Goal: Task Accomplishment & Management: Complete application form

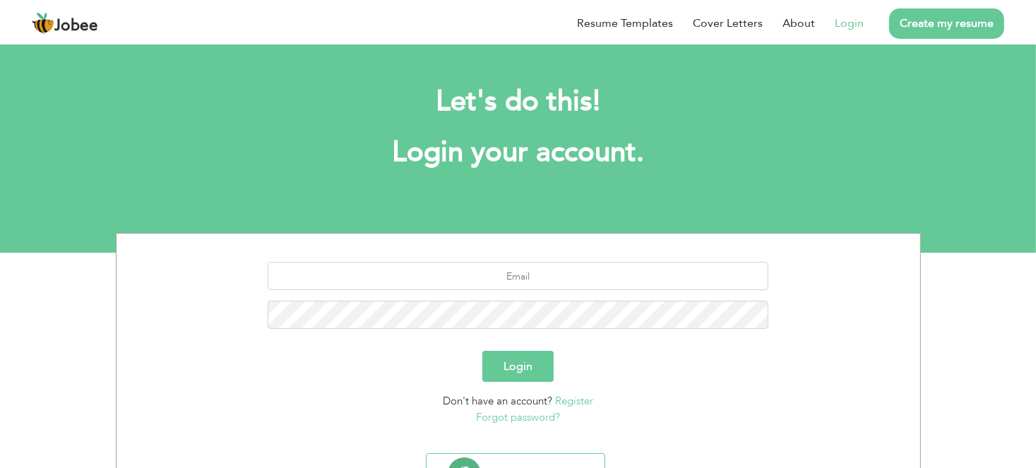
click at [849, 25] on link "Login" at bounding box center [849, 23] width 29 height 17
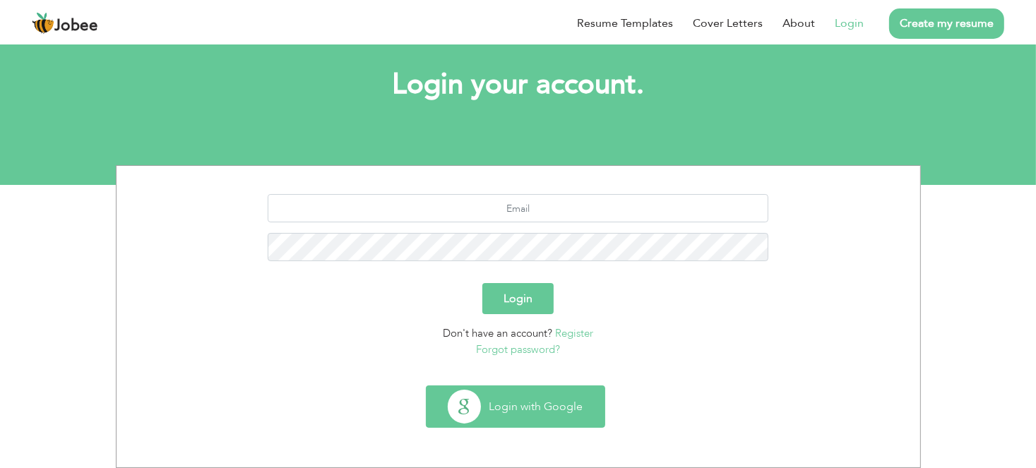
click at [588, 408] on button "Login with Google" at bounding box center [516, 406] width 178 height 41
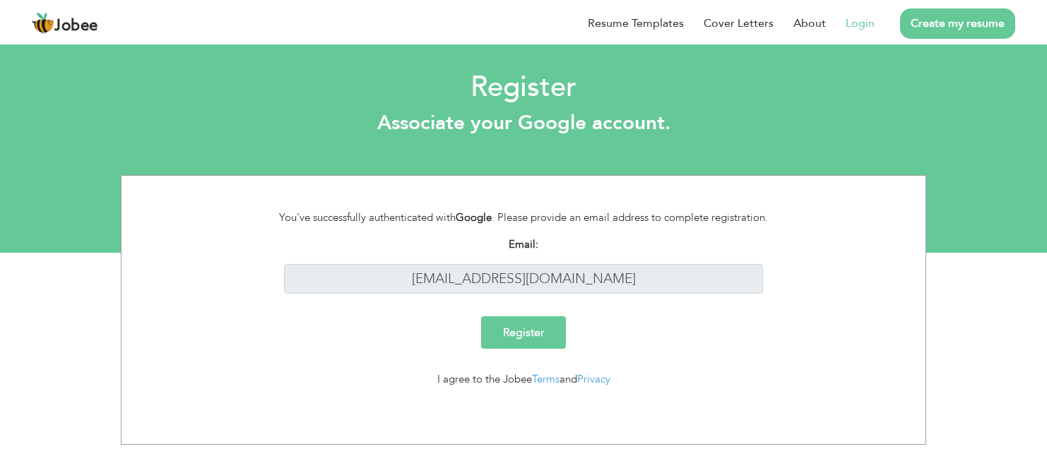
click at [861, 18] on link "Login" at bounding box center [860, 23] width 29 height 17
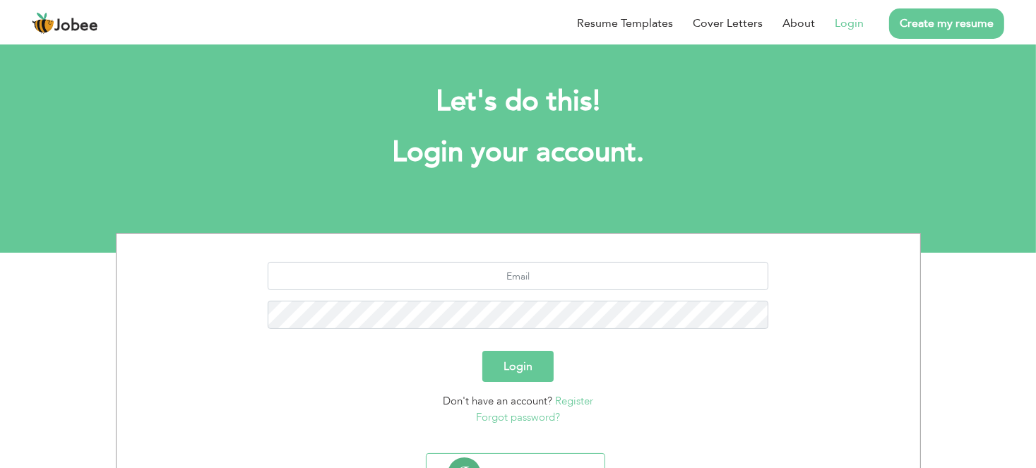
scroll to position [68, 0]
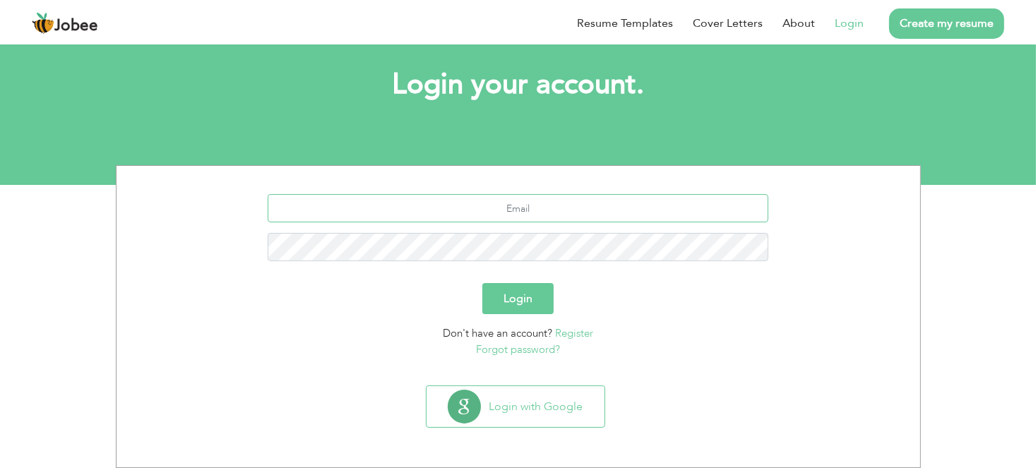
click at [583, 221] on input "text" at bounding box center [518, 208] width 501 height 28
type input "[EMAIL_ADDRESS][DOMAIN_NAME]"
click at [508, 230] on div "[EMAIL_ADDRESS][DOMAIN_NAME]" at bounding box center [518, 233] width 783 height 78
click at [483, 283] on button "Login" at bounding box center [518, 298] width 71 height 31
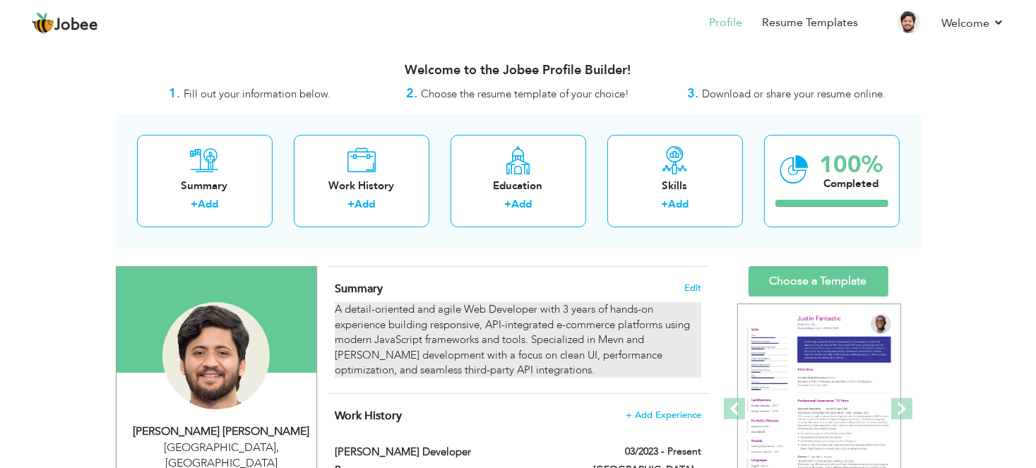
click at [399, 306] on div "A detail-oriented and agile Web Developer with 3 years of hands-on experience b…" at bounding box center [518, 340] width 366 height 76
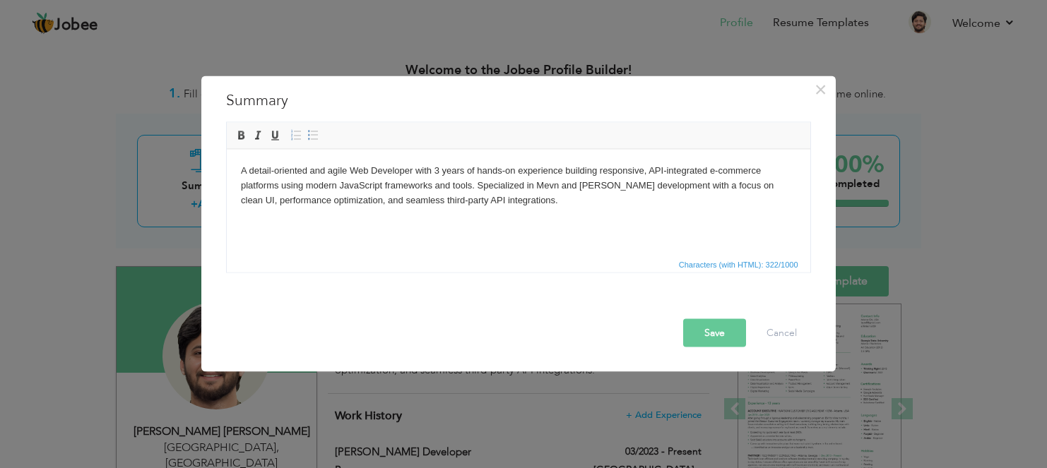
click at [413, 170] on body "A detail-oriented and agile Web Developer with 3 years of hands-on experience b…" at bounding box center [517, 185] width 555 height 44
click at [553, 187] on body "A detail-oriented and agile Front End Developer with 5 years of hands-on experi…" at bounding box center [517, 185] width 555 height 44
click at [605, 184] on body "A detail-oriented and agile Front End Developer with 5 years of hands-on experi…" at bounding box center [517, 185] width 555 height 44
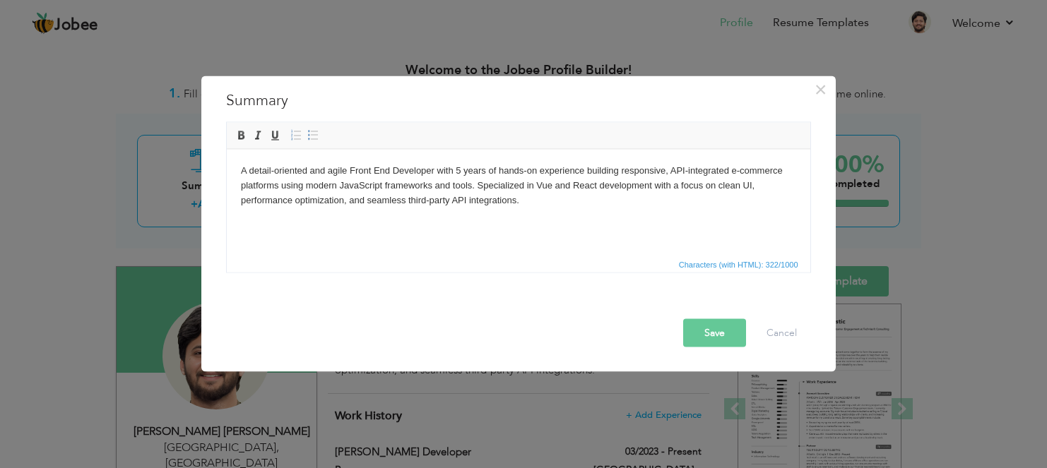
click at [709, 333] on button "Save" at bounding box center [714, 333] width 63 height 28
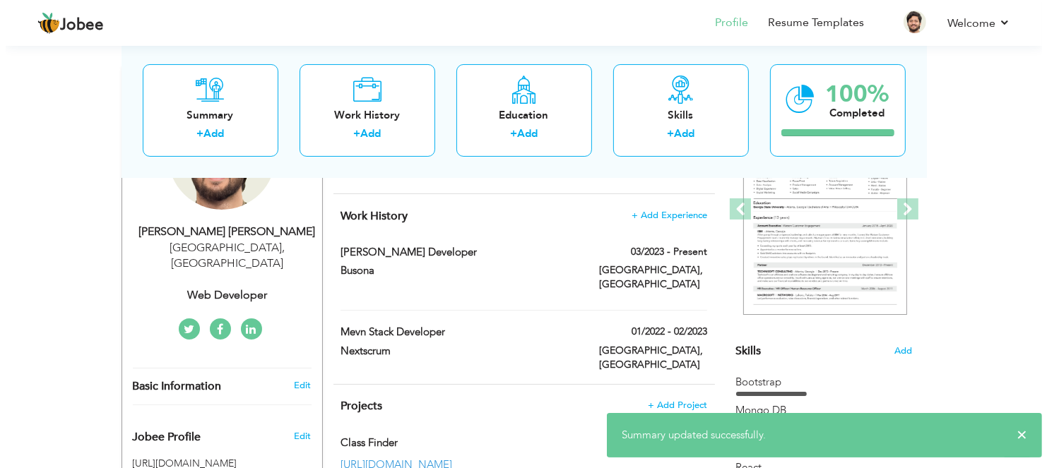
scroll to position [212, 0]
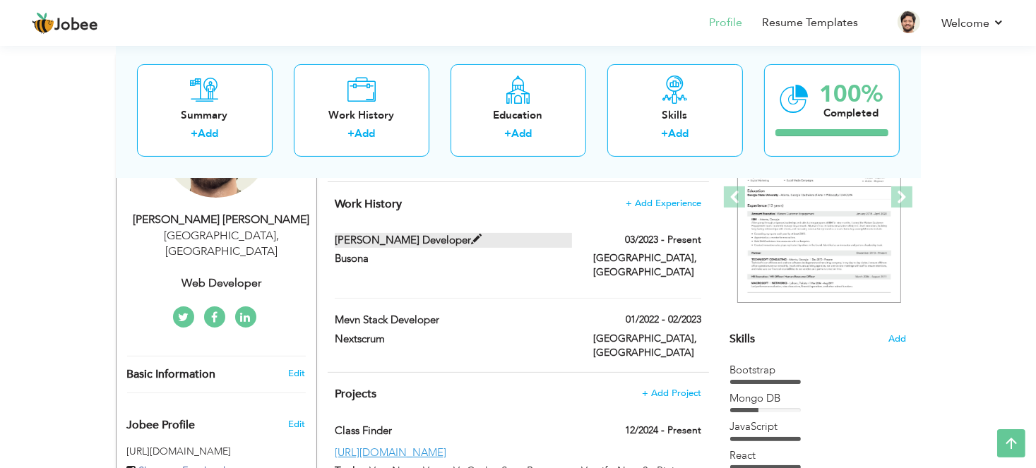
click at [452, 237] on label "[PERSON_NAME] developer" at bounding box center [453, 240] width 237 height 15
type input "[PERSON_NAME] developer"
type input "Busona"
type input "03/2023"
type input "[GEOGRAPHIC_DATA]"
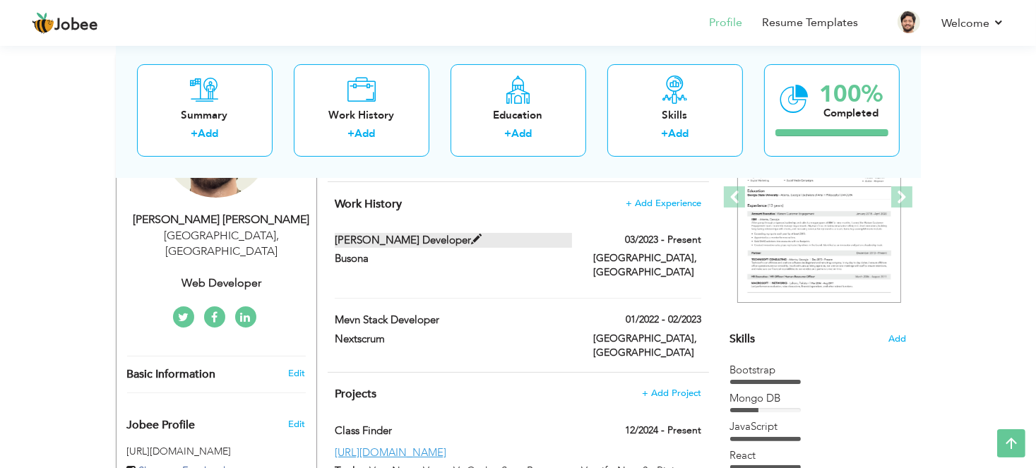
type input "[GEOGRAPHIC_DATA]"
checkbox input "true"
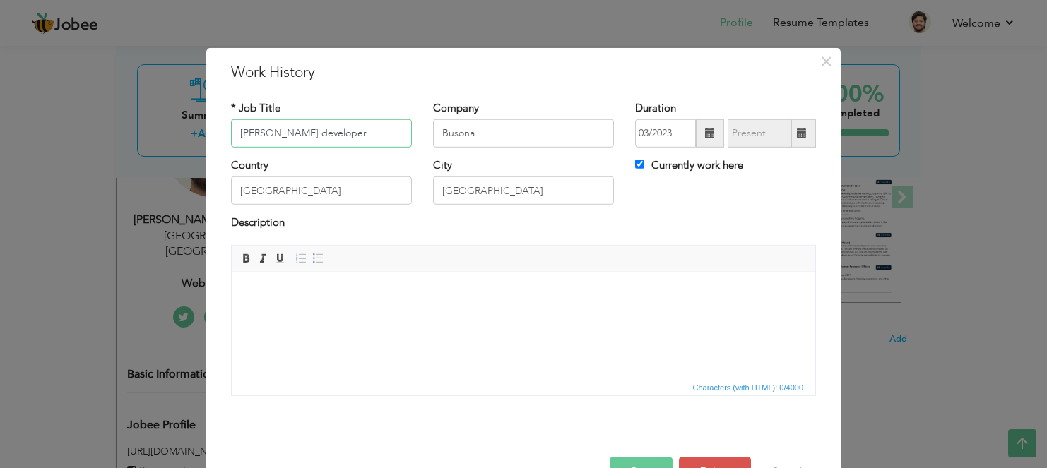
drag, startPoint x: 284, startPoint y: 131, endPoint x: 228, endPoint y: 138, distance: 56.3
click at [231, 138] on input "[PERSON_NAME] developer" at bounding box center [321, 133] width 181 height 28
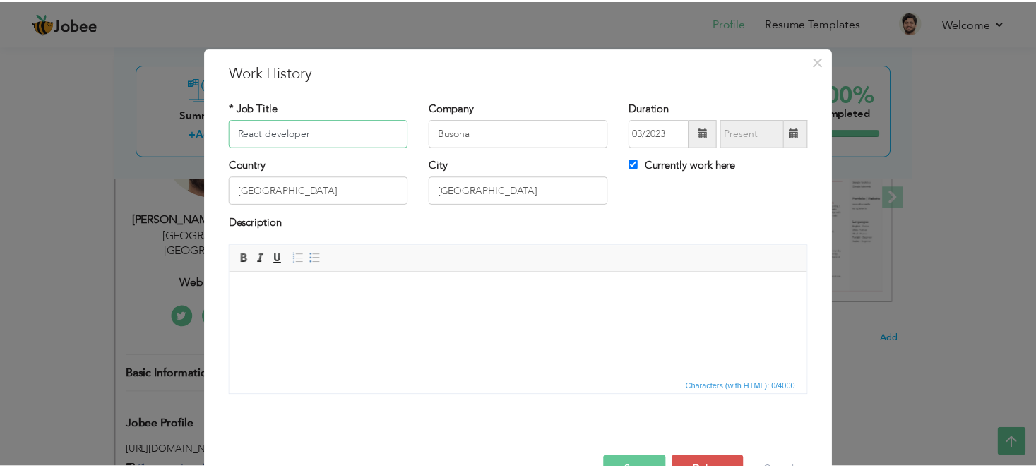
scroll to position [42, 0]
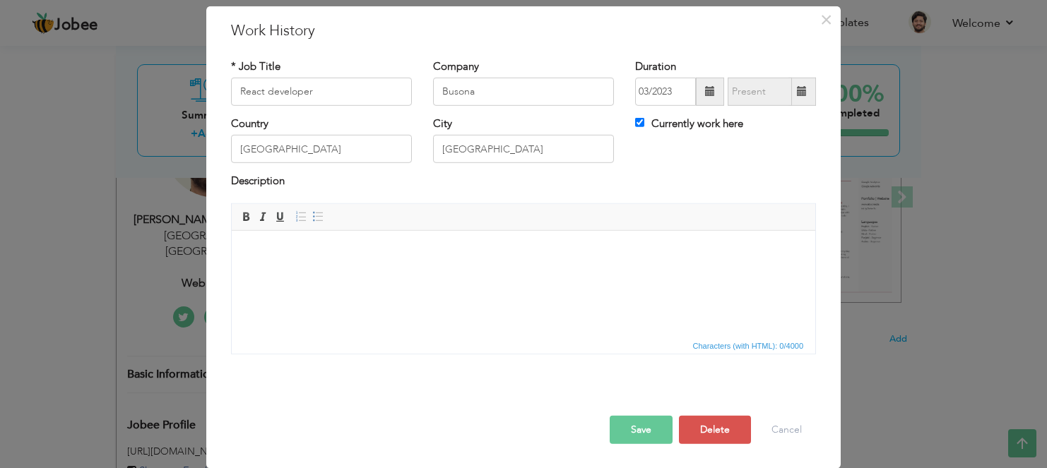
click at [634, 428] on button "Save" at bounding box center [641, 430] width 63 height 28
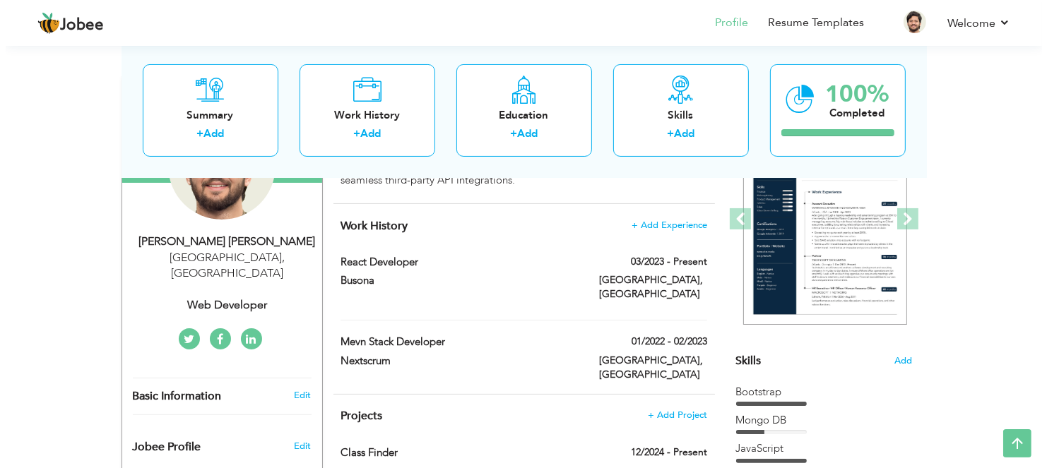
scroll to position [212, 0]
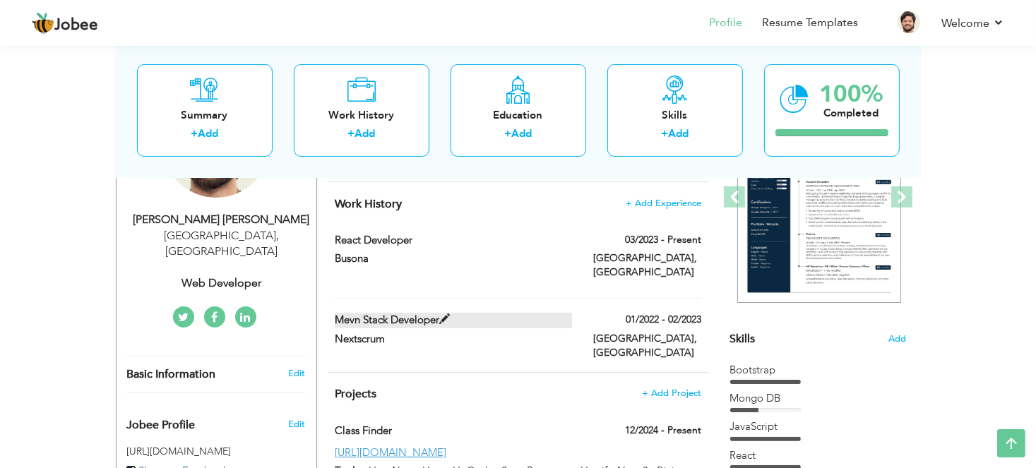
click at [454, 313] on label "Mevn stack developer" at bounding box center [453, 320] width 237 height 15
type input "Mevn stack developer"
type input "Nextscrum"
type input "01/2022"
type input "02/2023"
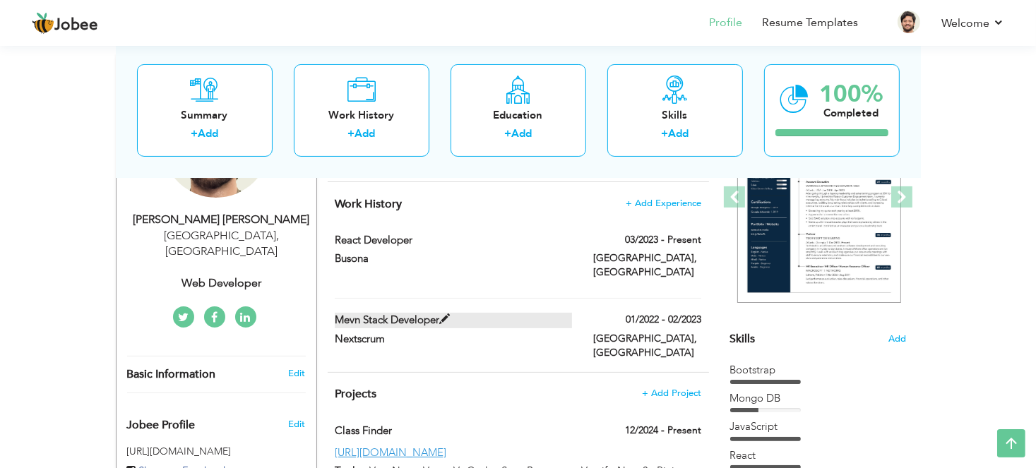
checkbox input "false"
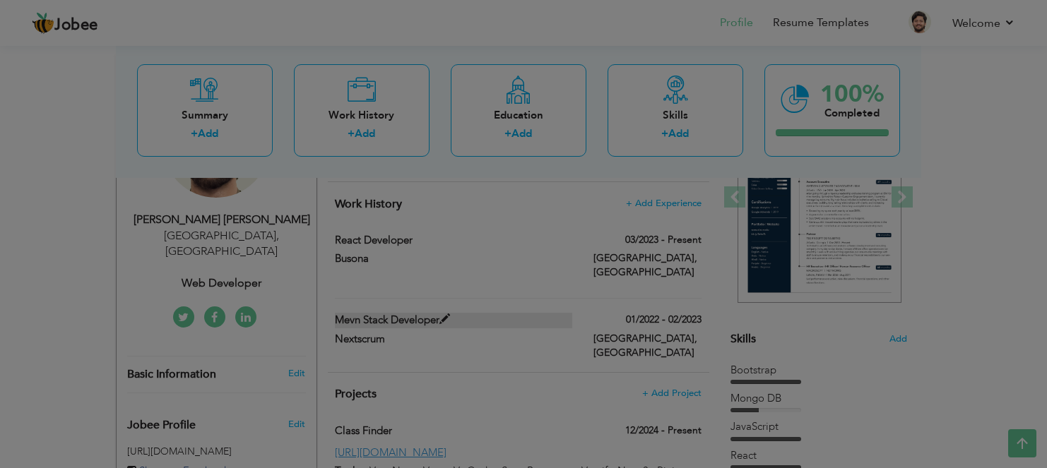
scroll to position [0, 0]
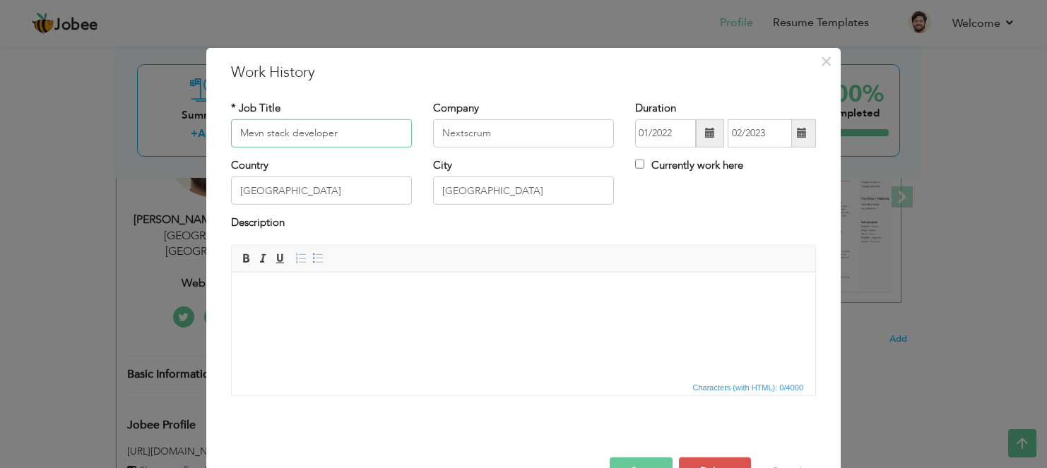
drag, startPoint x: 266, startPoint y: 137, endPoint x: 237, endPoint y: 138, distance: 29.7
click at [237, 138] on input "Mevn stack developer" at bounding box center [321, 133] width 181 height 28
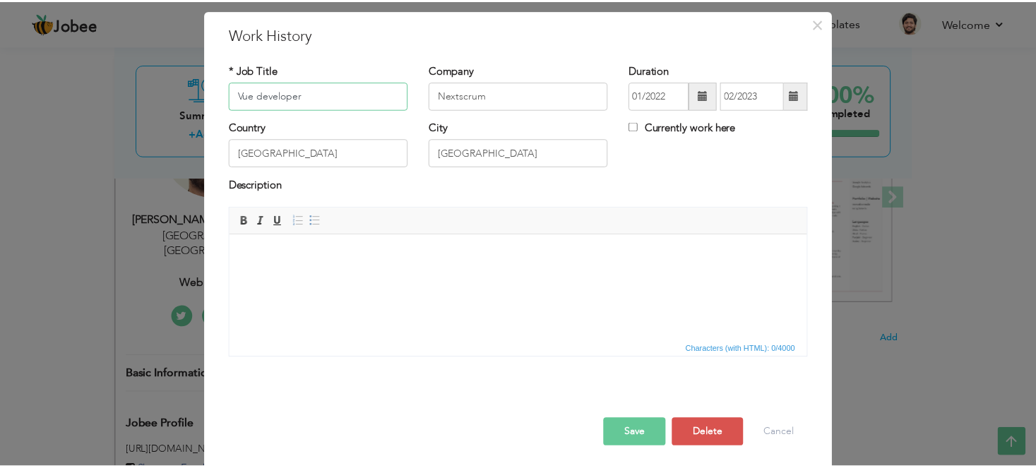
scroll to position [42, 0]
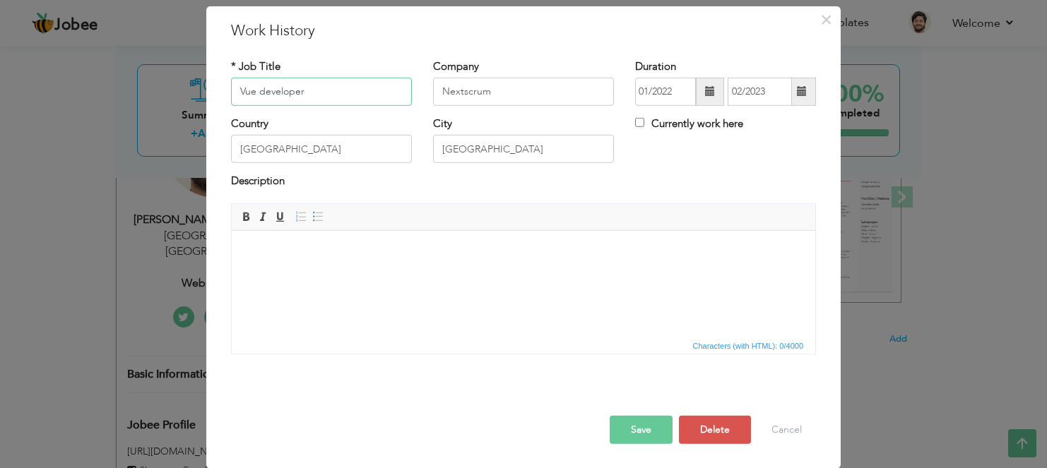
type input "Vue developer"
click at [642, 435] on button "Save" at bounding box center [641, 430] width 63 height 28
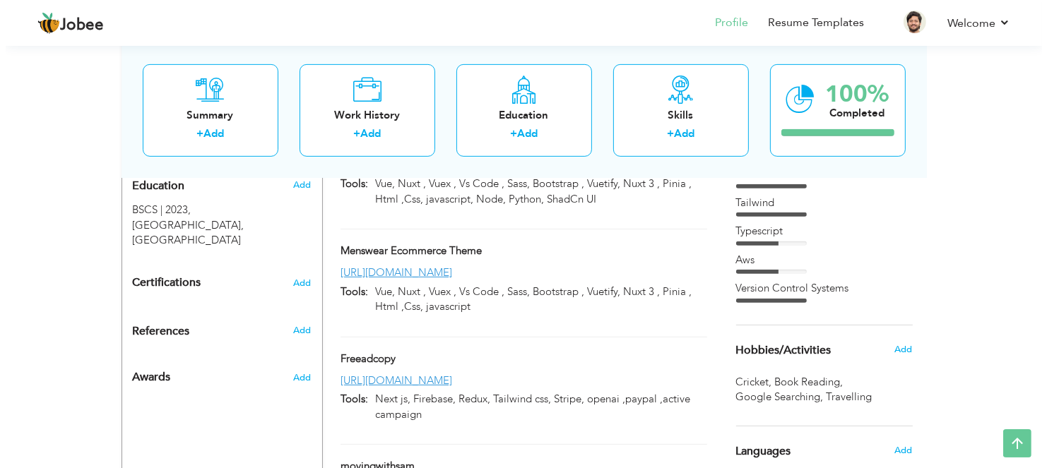
scroll to position [451, 0]
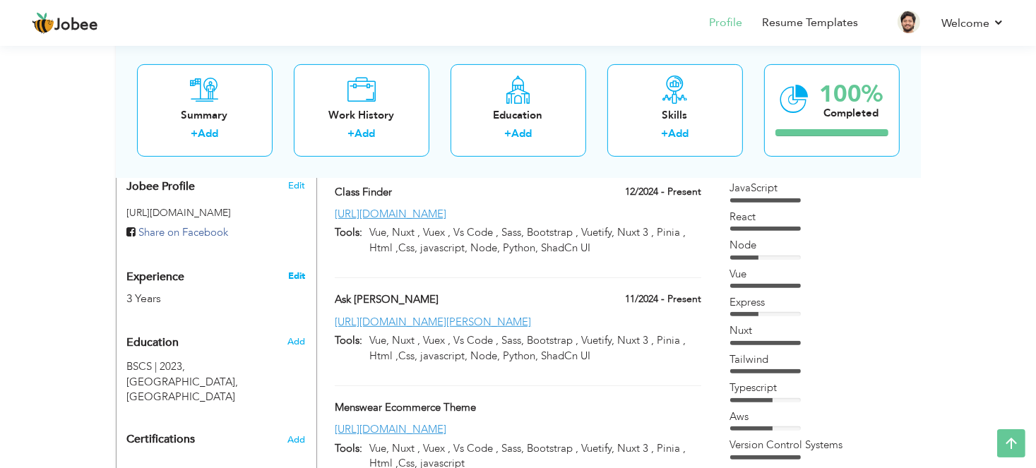
click at [290, 270] on link "Edit" at bounding box center [296, 276] width 17 height 13
type input "[PERSON_NAME]"
type input "Tariq"
type input "03008033597"
select select "number:166"
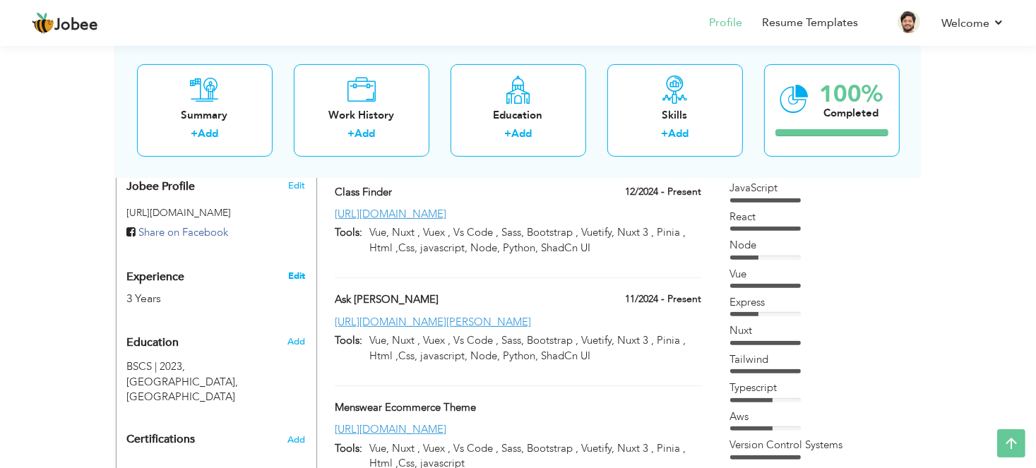
type input "[GEOGRAPHIC_DATA]"
select select "number:5"
type input "Web Developer"
type input "[URL][DOMAIN_NAME][PERSON_NAME]"
type input "[URL][DOMAIN_NAME]"
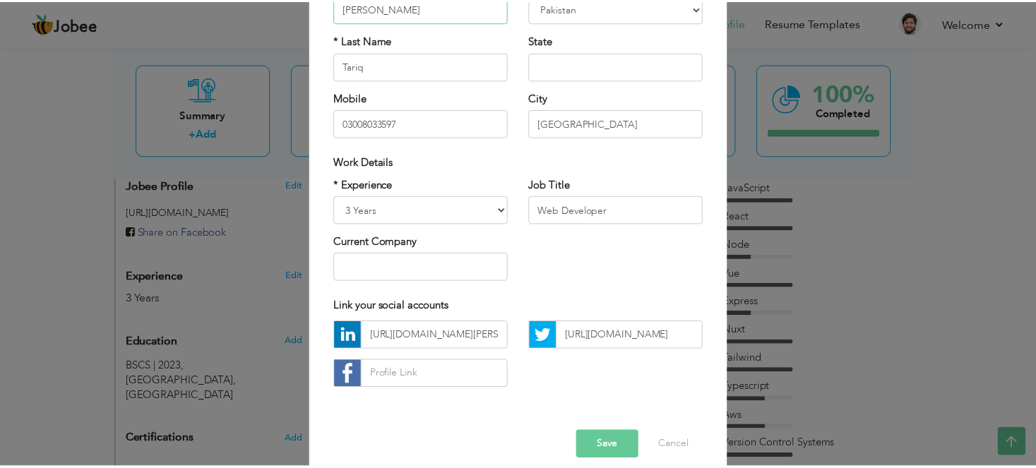
scroll to position [170, 0]
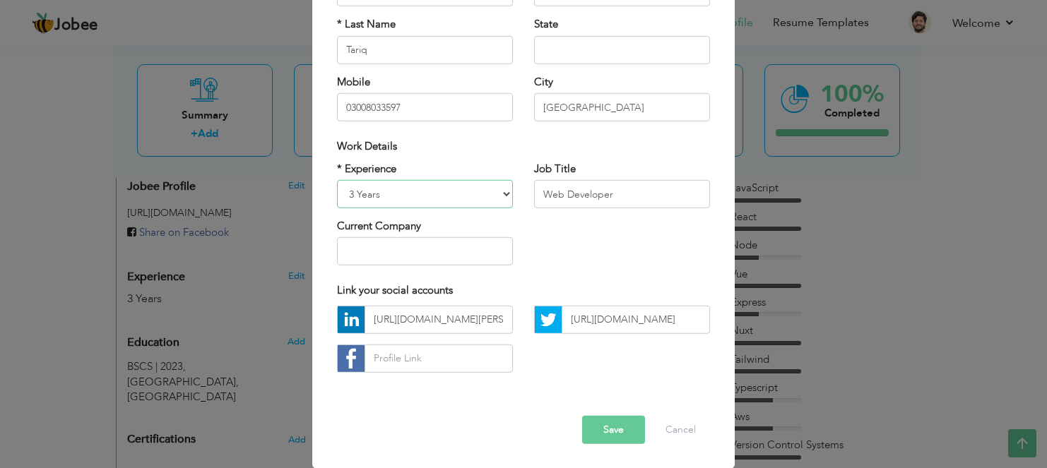
click at [348, 191] on select "Entry Level Less than 1 Year 1 Year 2 Years 3 Years 4 Years 5 Years 6 Years 7 Y…" at bounding box center [425, 194] width 176 height 28
select select "number:7"
click at [337, 180] on select "Entry Level Less than 1 Year 1 Year 2 Years 3 Years 4 Years 5 Years 6 Years 7 Y…" at bounding box center [425, 194] width 176 height 28
click at [610, 435] on button "Save" at bounding box center [613, 430] width 63 height 28
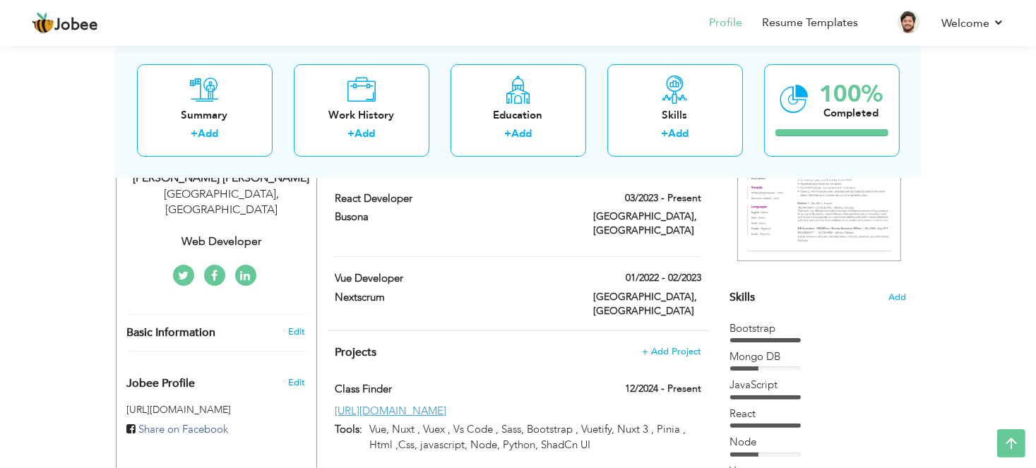
scroll to position [168, 0]
